Goal: Task Accomplishment & Management: Manage account settings

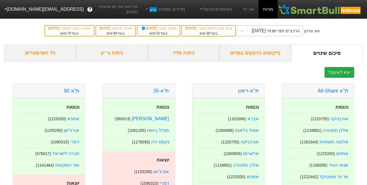
click at [279, 36] on div "הרכבים חצי שנתי 06/11/2025" at bounding box center [270, 31] width 66 height 11
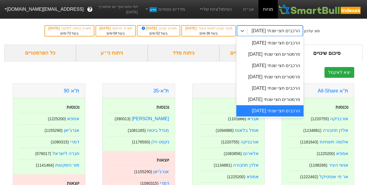
click at [277, 27] on div "הרכבים חצי שנתי 06/11/2025" at bounding box center [276, 30] width 48 height 7
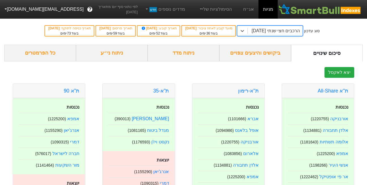
click at [276, 28] on div "הרכבים חצי שנתי 06/11/2025" at bounding box center [276, 30] width 48 height 7
click at [276, 31] on div "הרכבים חצי שנתי 06/11/2025" at bounding box center [276, 30] width 48 height 7
click at [277, 27] on div "הרכבים חצי שנתי [DATE]" at bounding box center [275, 31] width 55 height 10
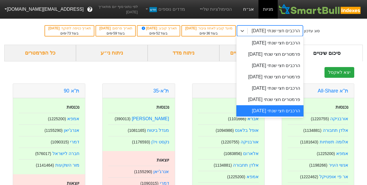
click at [251, 10] on link "אג״ח" at bounding box center [249, 9] width 20 height 19
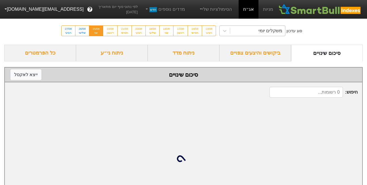
click at [270, 33] on div "משקלים יומי" at bounding box center [257, 31] width 55 height 10
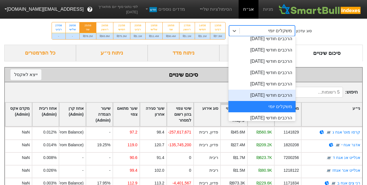
scroll to position [176, 0]
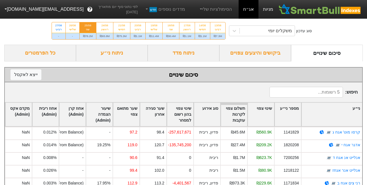
click at [272, 9] on link "מניות" at bounding box center [267, 9] width 19 height 19
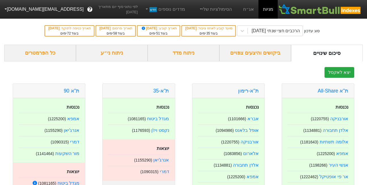
click at [36, 9] on button "[EMAIL_ADDRESS][DOMAIN_NAME]" at bounding box center [43, 9] width 87 height 10
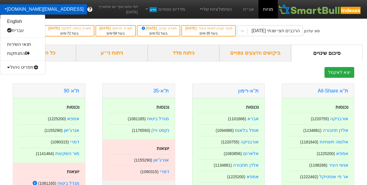
click at [26, 67] on div "תפריט ניהול" at bounding box center [22, 67] width 45 height 9
click at [22, 88] on link "משתמשים" at bounding box center [22, 85] width 45 height 9
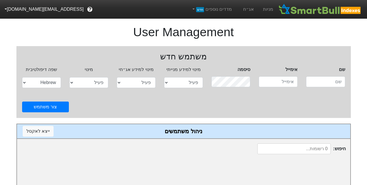
select select "active"
select select "hb"
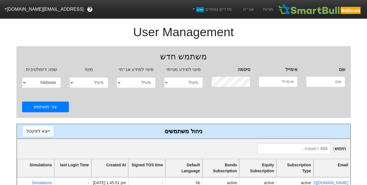
select select "active"
select select "hb"
type input "DEMO@smartbull.co.il"
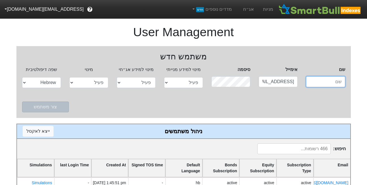
click at [326, 81] on input "text" at bounding box center [325, 82] width 39 height 11
paste input "alon@proxima.co.il"
type input "alon@proxima.co.il"
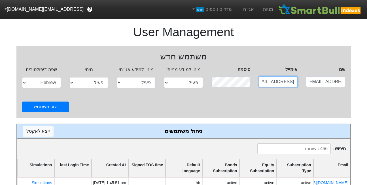
scroll to position [0, 0]
click at [306, 91] on div at bounding box center [183, 92] width 323 height 9
click at [317, 84] on input "alon@proxima.co.il" at bounding box center [325, 82] width 39 height 11
paste input "alon@proxima"
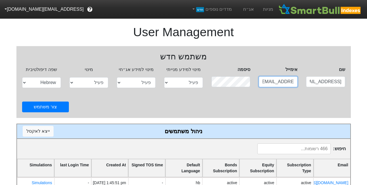
type input "alon@proxima.co.il"
click at [306, 148] on input at bounding box center [293, 149] width 73 height 11
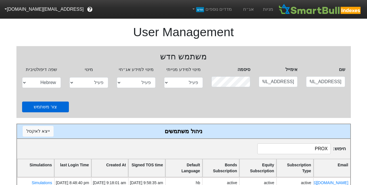
type input "PROX"
click at [35, 105] on button "צור משתמש" at bounding box center [45, 107] width 47 height 11
